Goal: Information Seeking & Learning: Learn about a topic

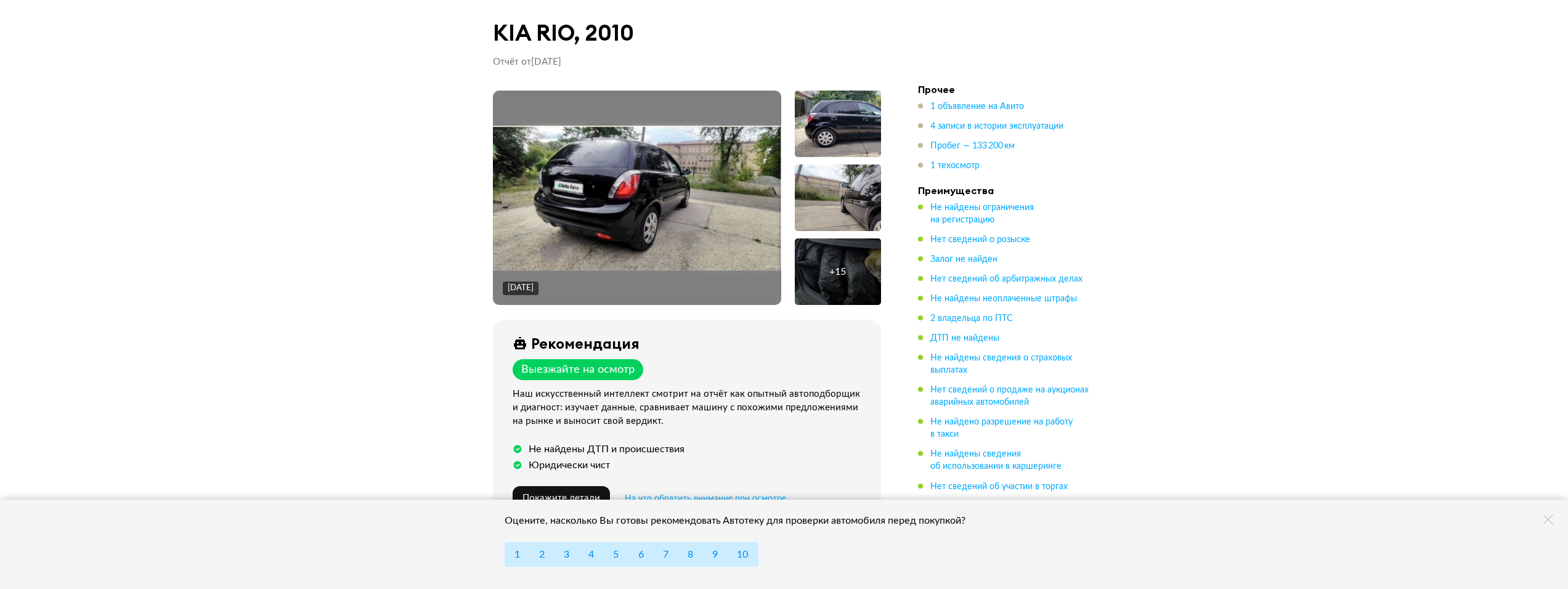
drag, startPoint x: 576, startPoint y: 281, endPoint x: 573, endPoint y: 268, distance: 13.3
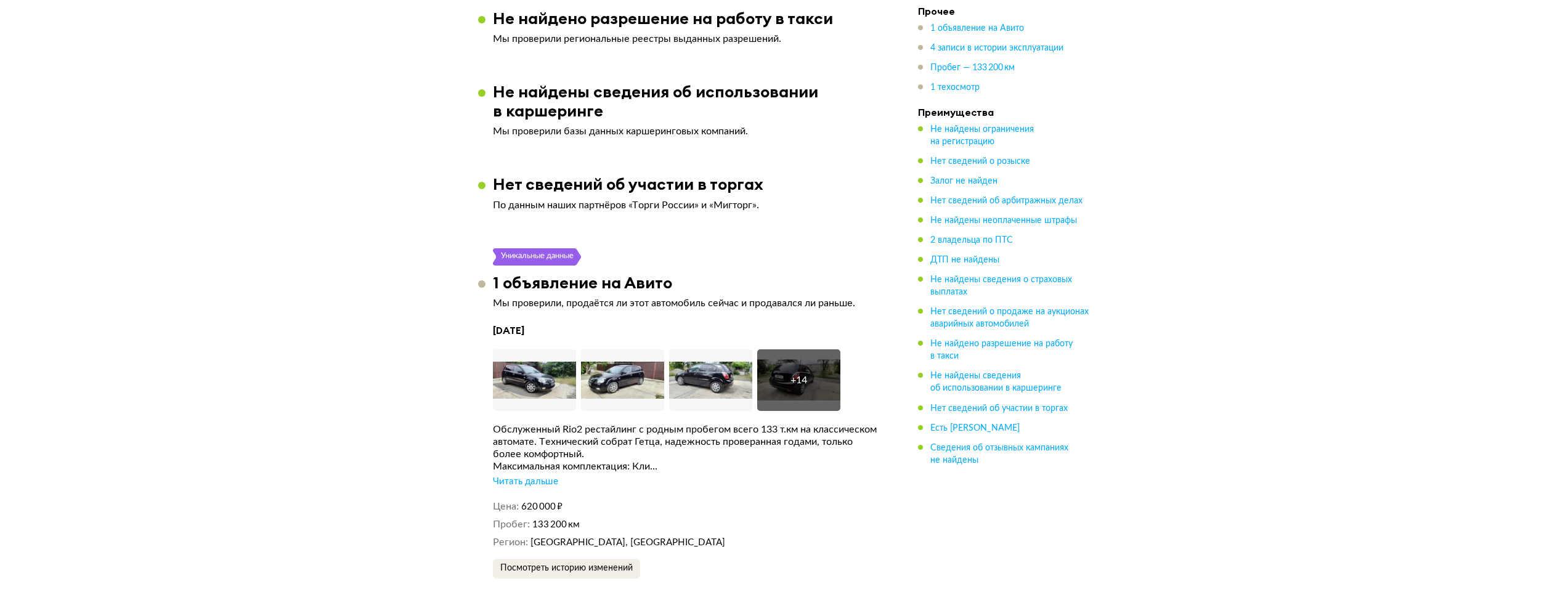
scroll to position [1869, 0]
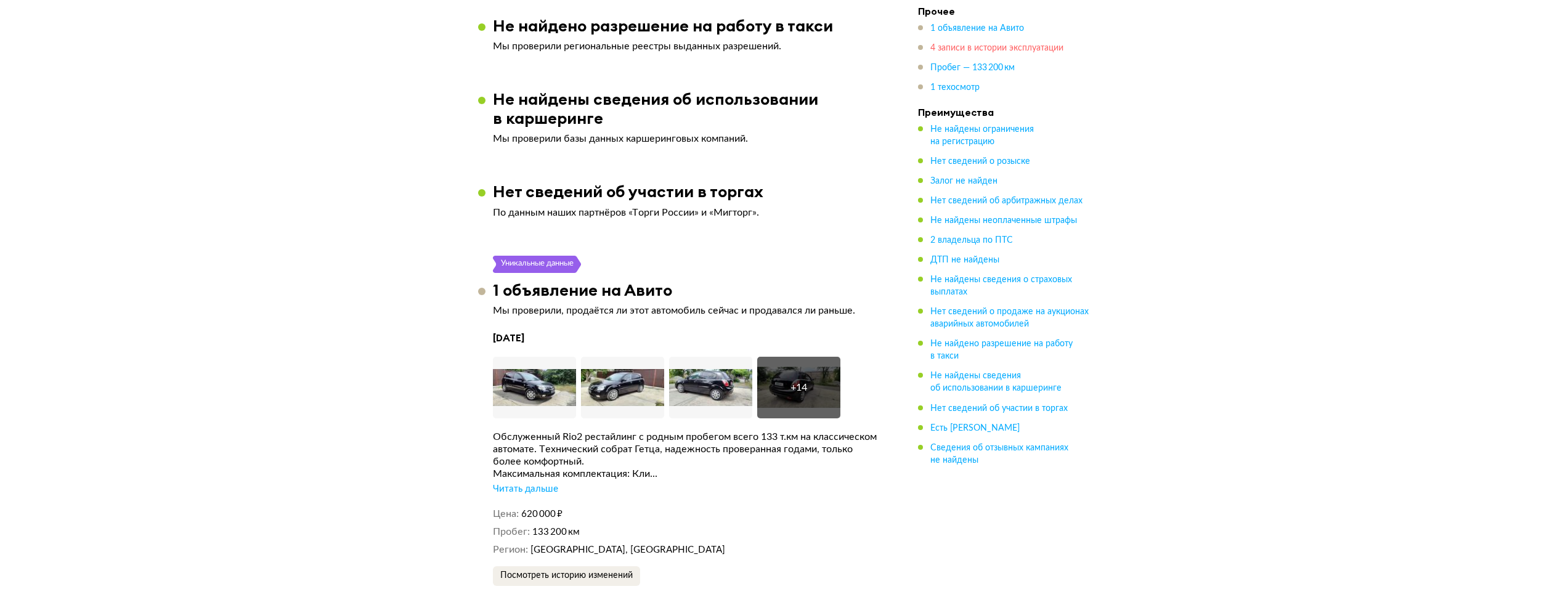
click at [966, 47] on span "4 записи в истории эксплуатации" at bounding box center [997, 48] width 133 height 8
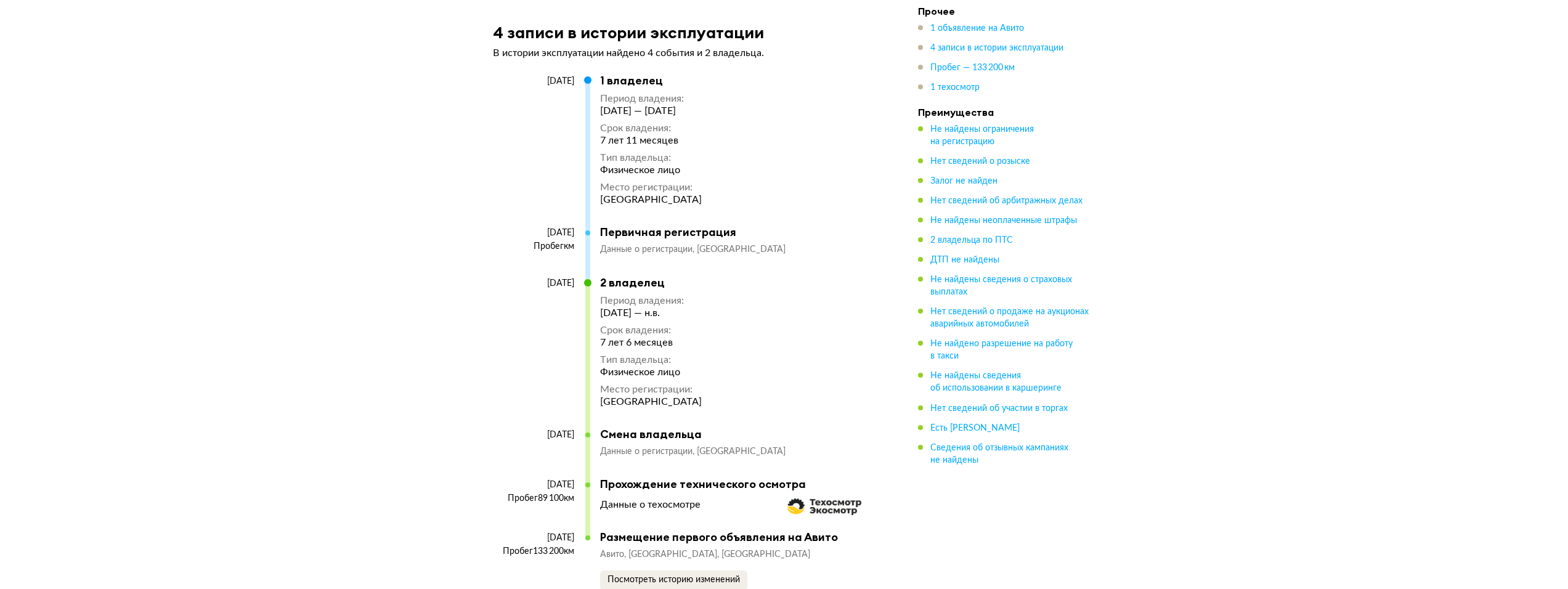
scroll to position [2645, 0]
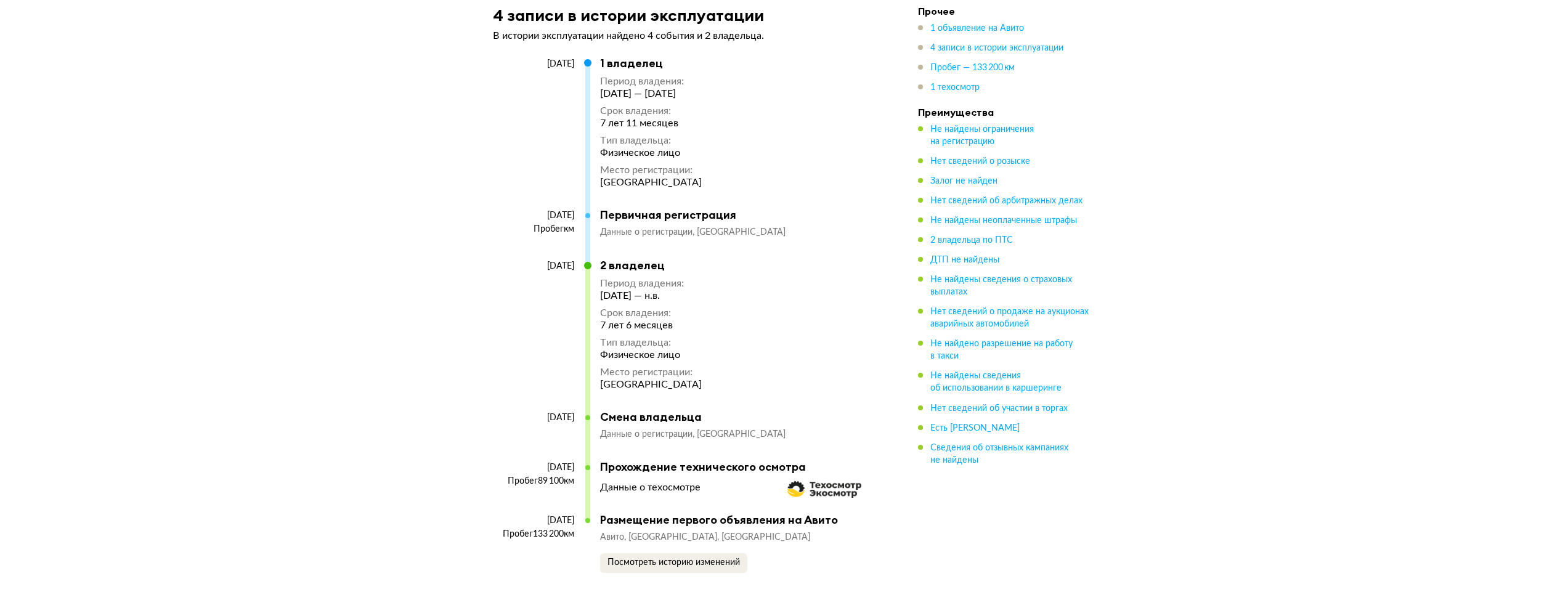
click at [848, 482] on img at bounding box center [824, 490] width 74 height 17
drag, startPoint x: 646, startPoint y: 476, endPoint x: 635, endPoint y: 462, distance: 17.8
click at [751, 374] on div "[DATE] 2 владелец Период владения : [DATE] — н.в. Срок владения : 7 лет 6 месяц…" at bounding box center [681, 334] width 376 height 152
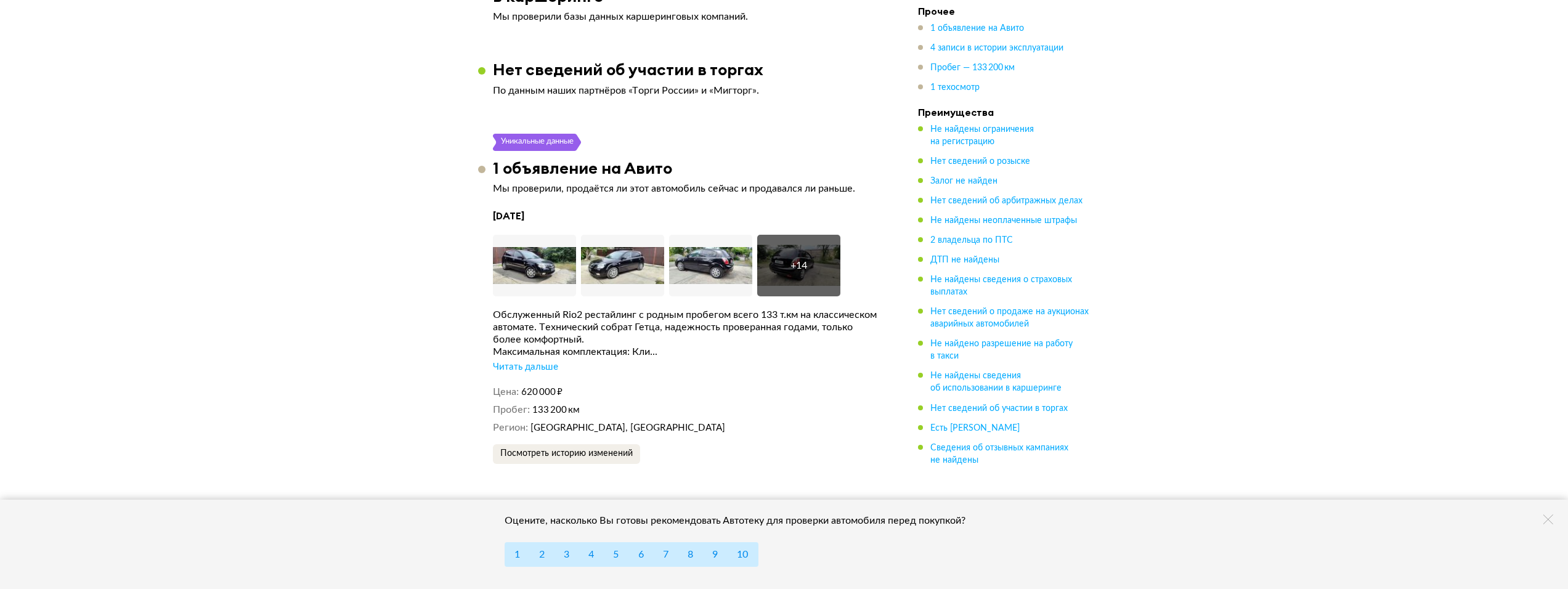
scroll to position [1966, 0]
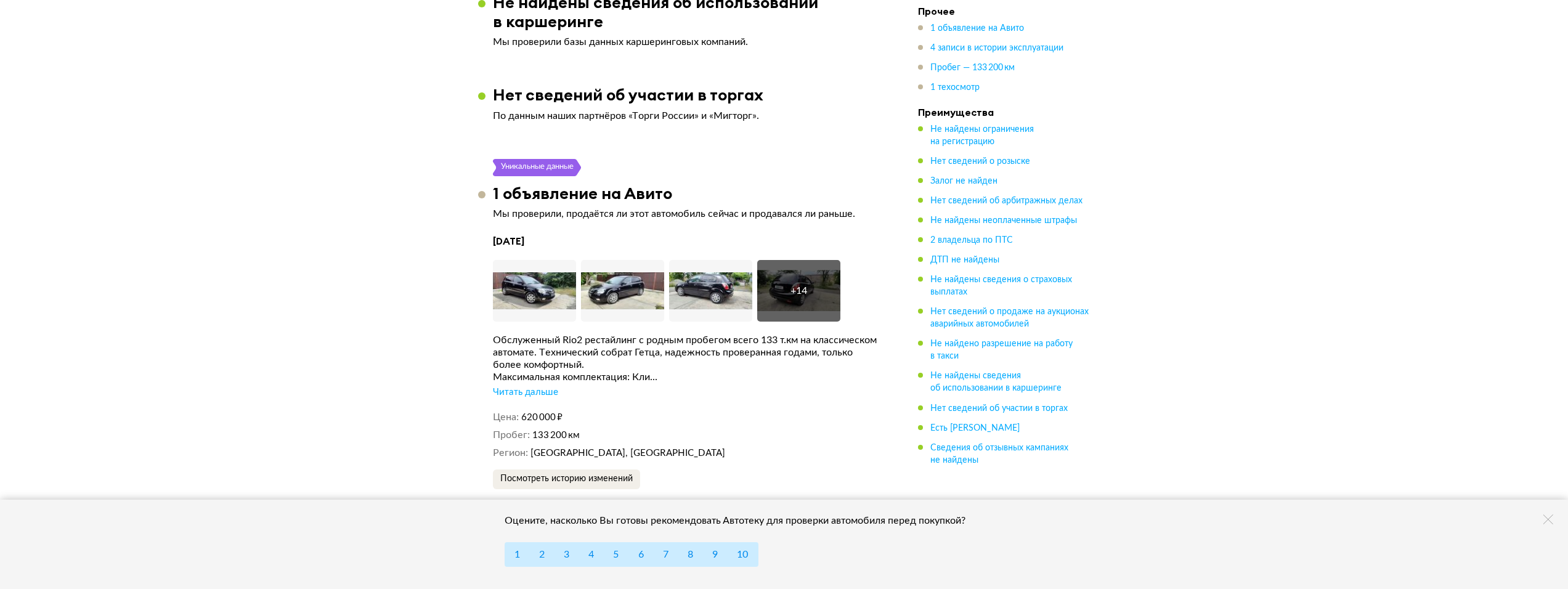
click at [1551, 516] on icon at bounding box center [1548, 520] width 10 height 10
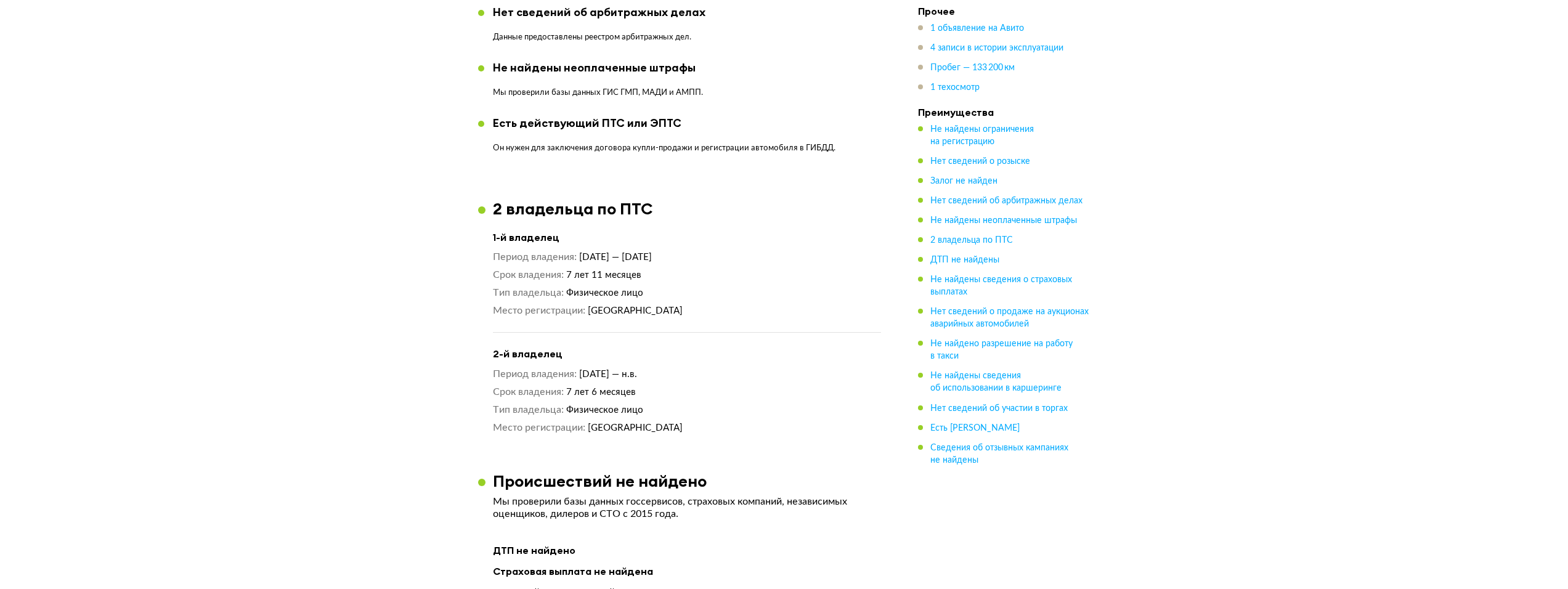
scroll to position [1042, 0]
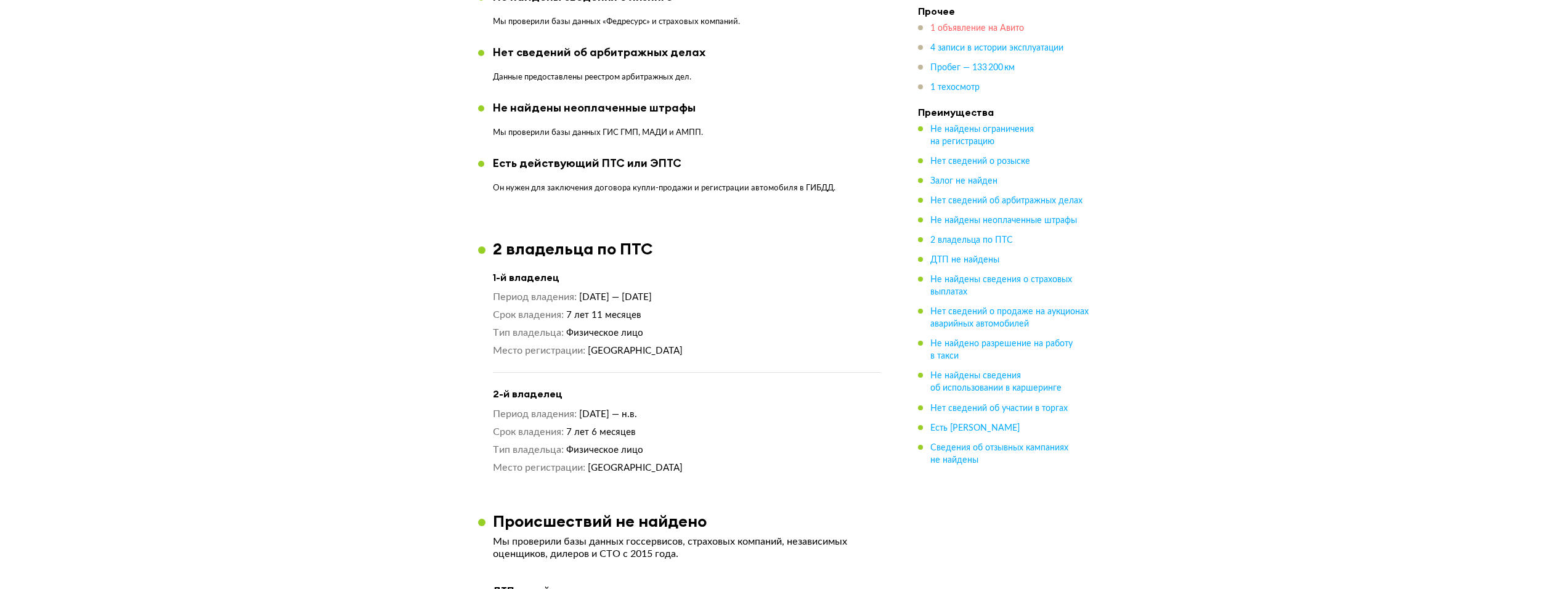
click at [946, 27] on span "1 объявление на Авито" at bounding box center [977, 28] width 93 height 8
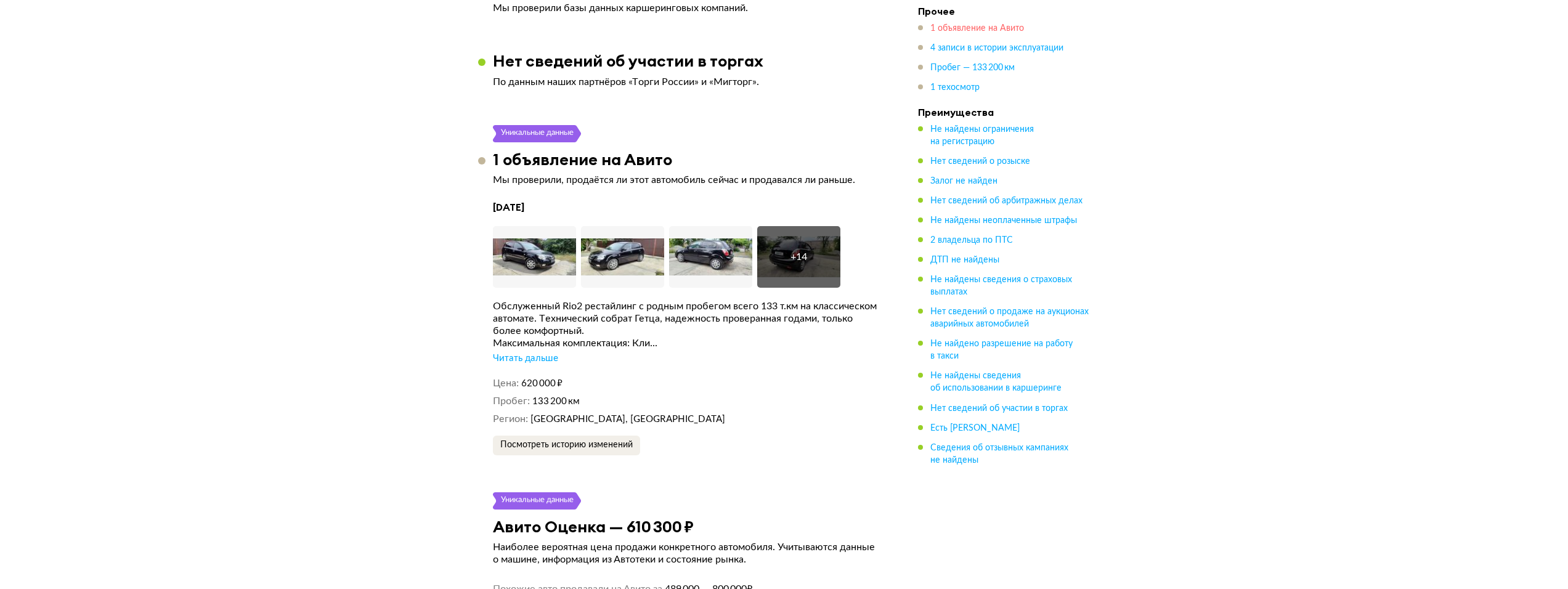
scroll to position [2059, 0]
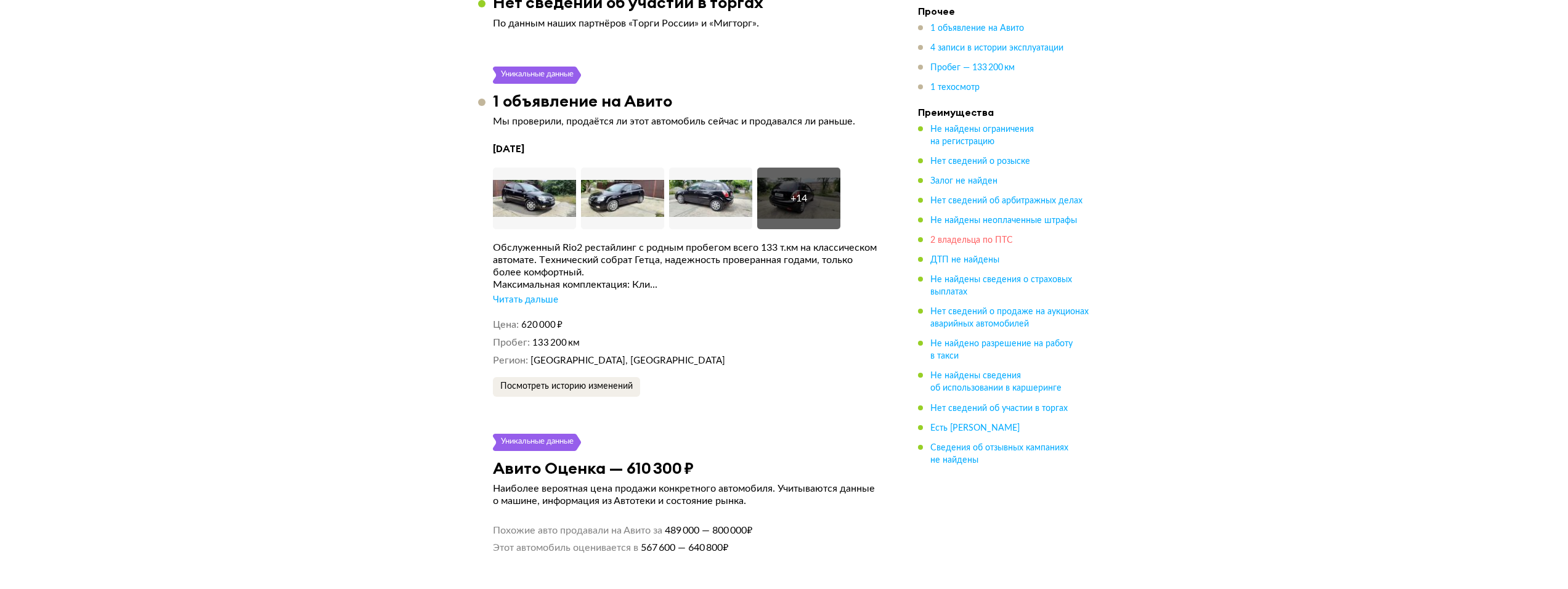
click at [937, 239] on span "2 владельца по ПТС" at bounding box center [971, 240] width 82 height 8
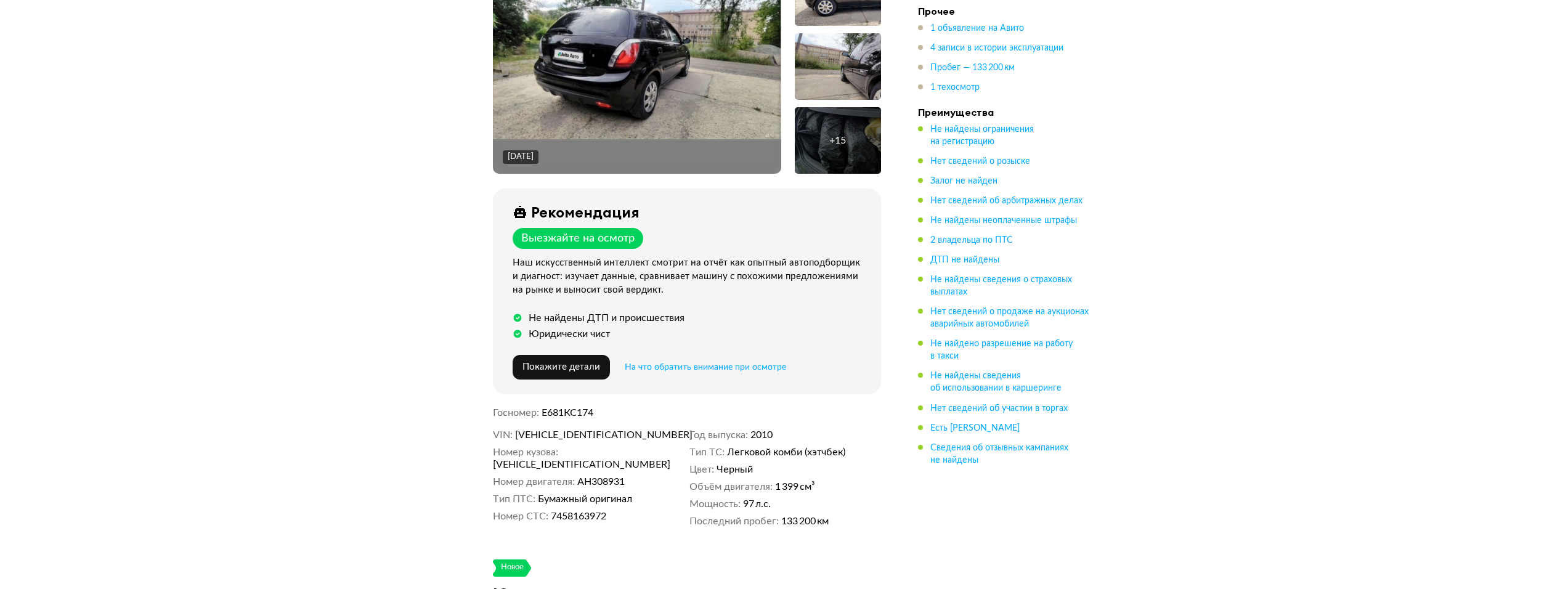
scroll to position [48, 0]
